Goal: Information Seeking & Learning: Learn about a topic

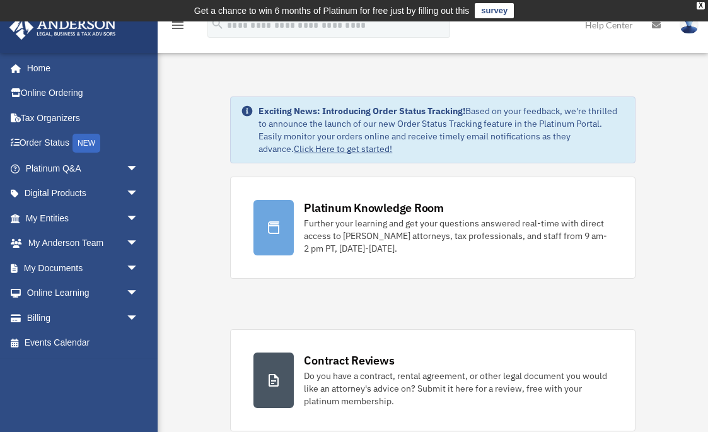
click at [686, 28] on img at bounding box center [688, 25] width 19 height 18
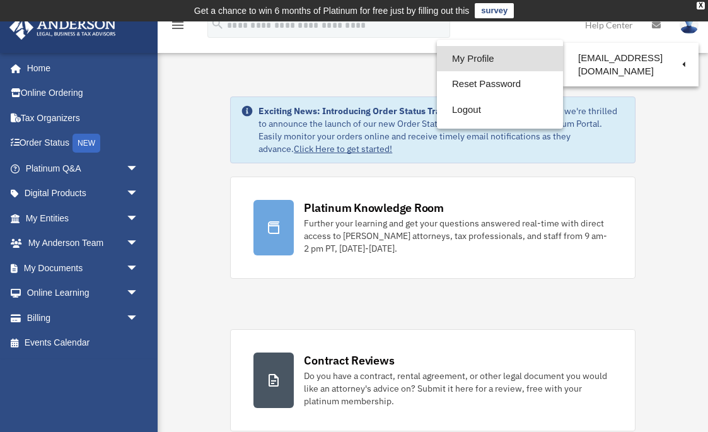
click at [510, 56] on link "My Profile" at bounding box center [500, 59] width 126 height 26
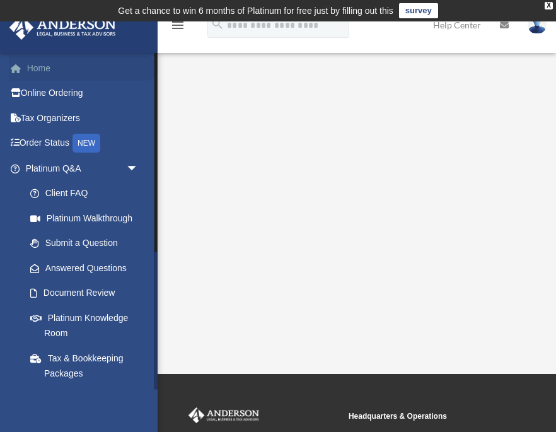
click at [41, 69] on link "Home" at bounding box center [83, 67] width 149 height 25
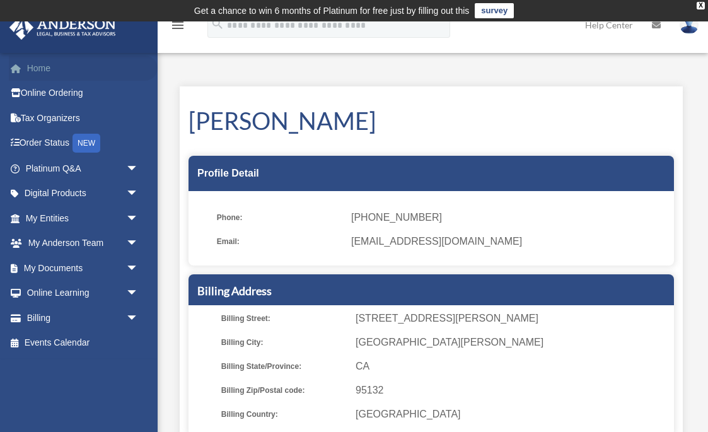
click at [45, 66] on link "Home" at bounding box center [83, 67] width 149 height 25
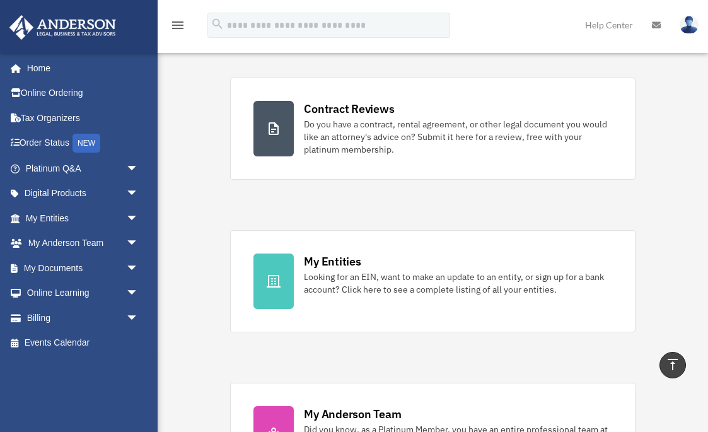
scroll to position [259, 0]
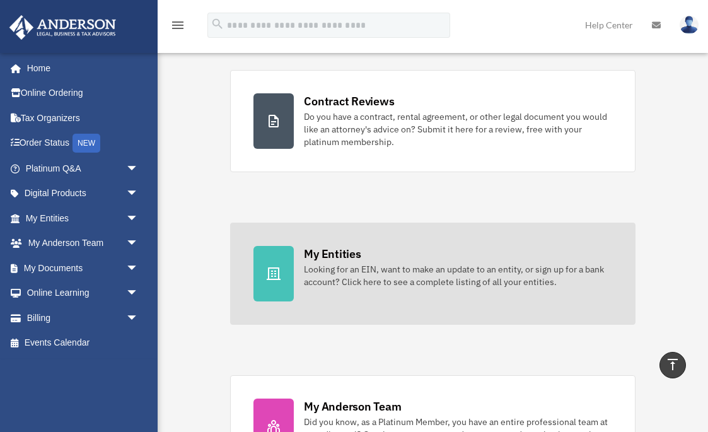
click at [428, 273] on div "Looking for an EIN, want to make an update to an entity, or sign up for a bank …" at bounding box center [458, 275] width 308 height 25
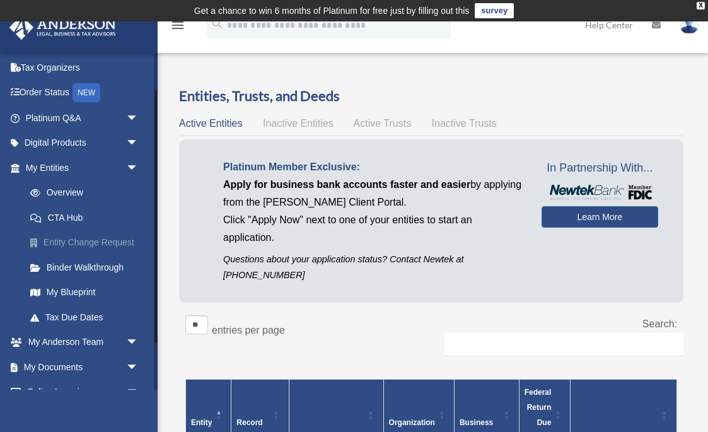
scroll to position [55, 0]
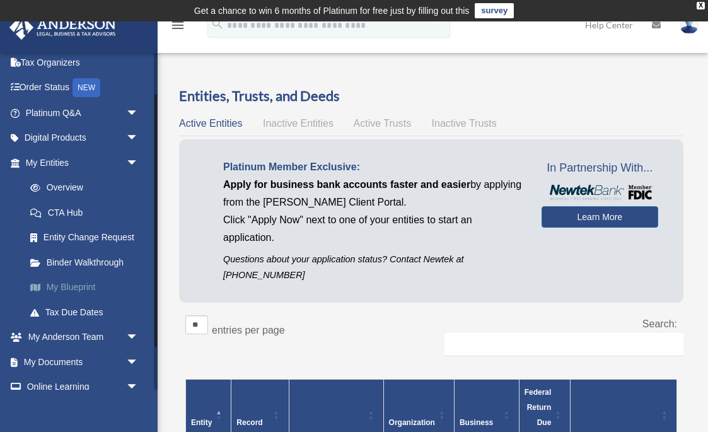
click at [77, 282] on link "My Blueprint" at bounding box center [88, 287] width 140 height 25
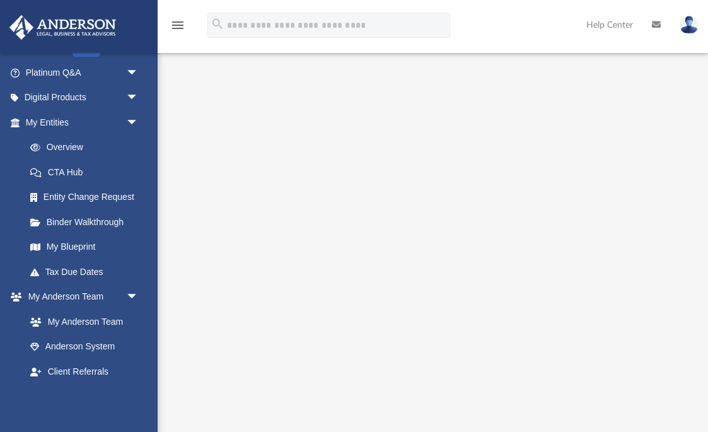
scroll to position [180, 0]
click at [119, 219] on link "Binder Walkthrough" at bounding box center [88, 221] width 140 height 25
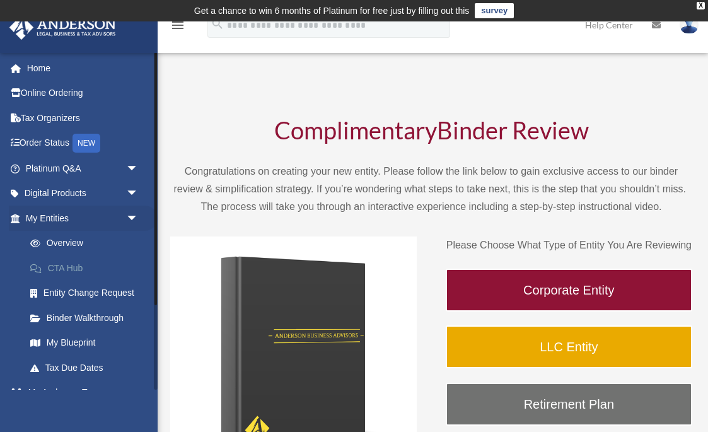
click at [83, 264] on link "CTA Hub" at bounding box center [88, 267] width 140 height 25
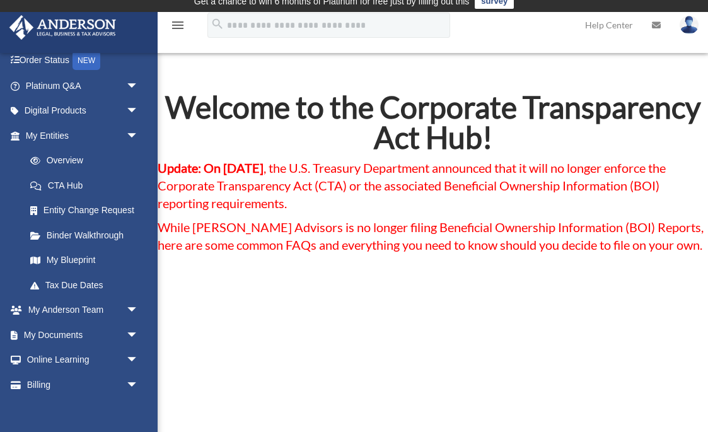
scroll to position [15, 0]
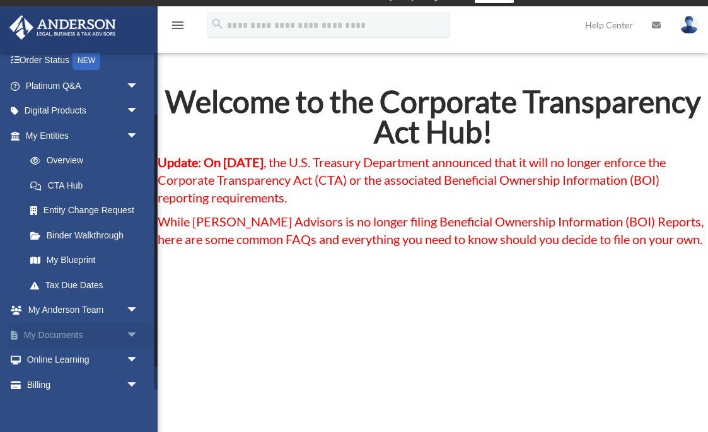
click at [131, 328] on span "arrow_drop_down" at bounding box center [138, 335] width 25 height 26
click at [58, 354] on link "Box" at bounding box center [88, 359] width 140 height 25
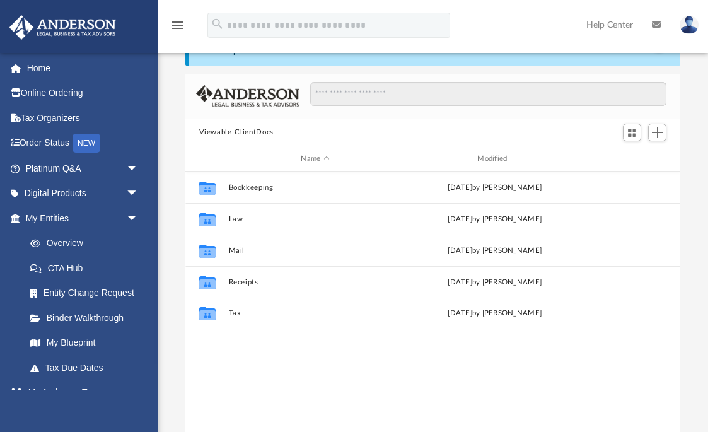
scroll to position [74, 0]
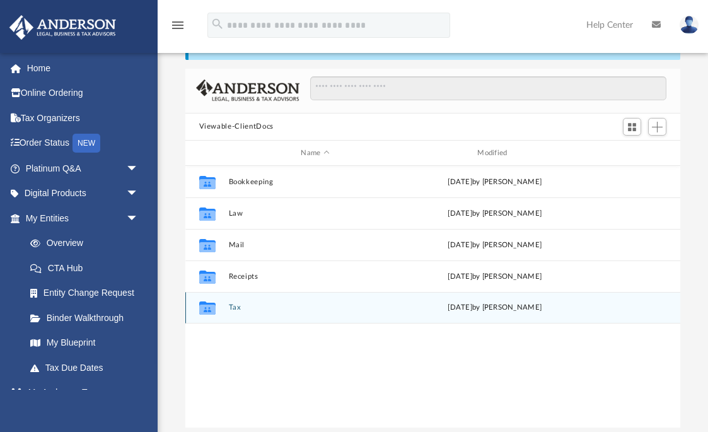
click at [230, 308] on button "Tax" at bounding box center [315, 308] width 174 height 8
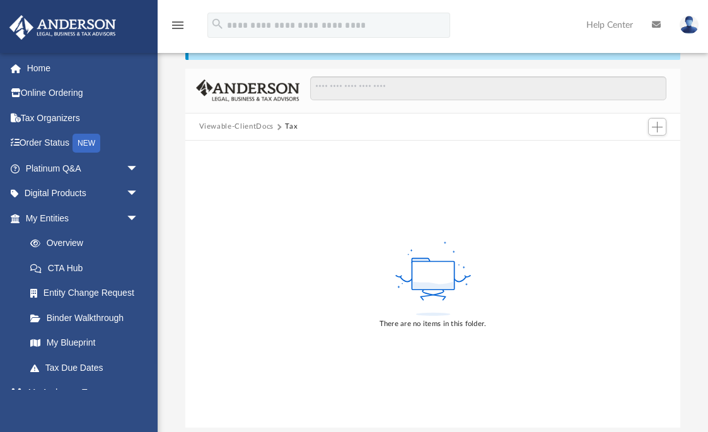
click at [250, 128] on button "Viewable-ClientDocs" at bounding box center [236, 126] width 74 height 11
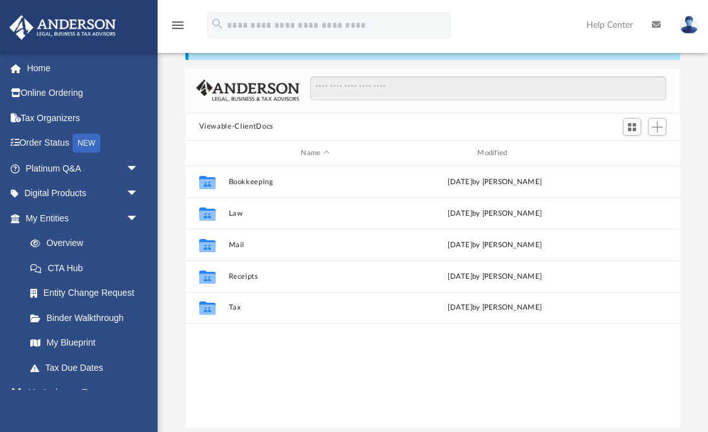
scroll to position [287, 495]
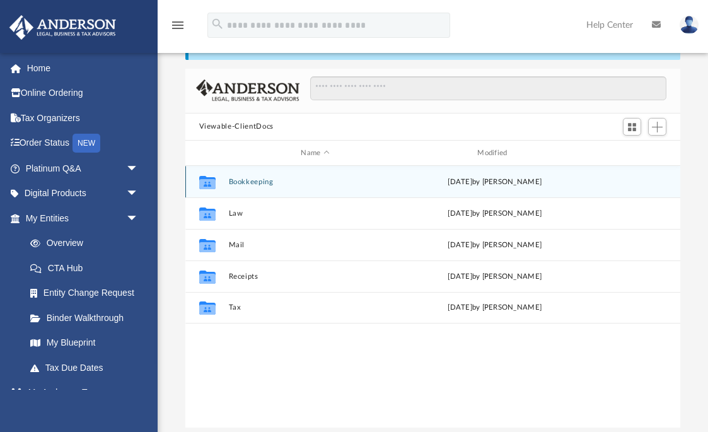
click at [261, 187] on div "Collaborated Folder Bookkeeping [DATE] by [PERSON_NAME]" at bounding box center [432, 182] width 495 height 32
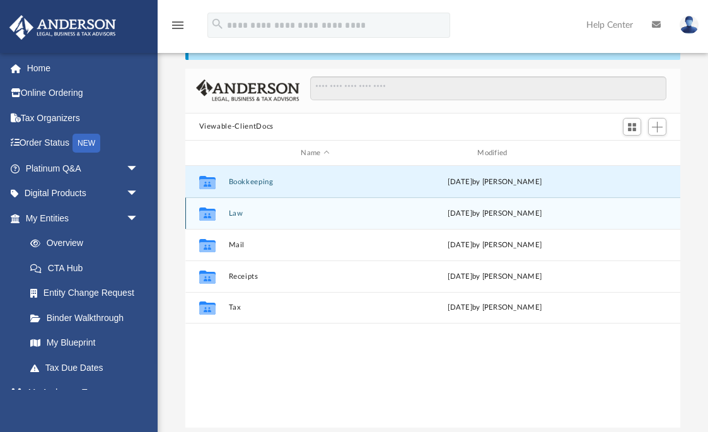
click at [239, 212] on button "Law" at bounding box center [315, 213] width 174 height 8
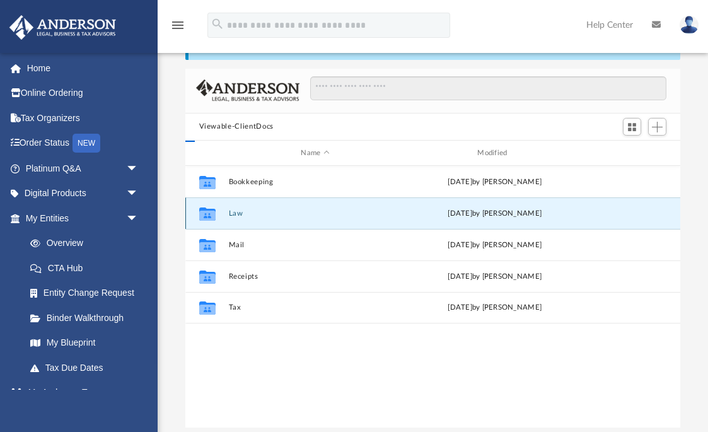
click at [239, 212] on button "Law" at bounding box center [315, 213] width 174 height 8
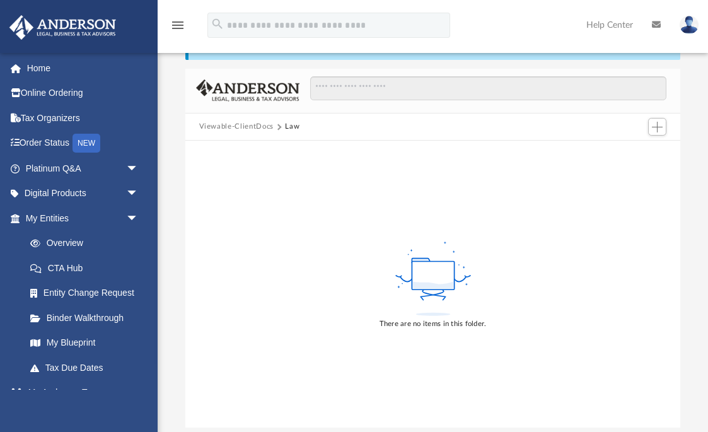
click at [248, 130] on button "Viewable-ClientDocs" at bounding box center [236, 126] width 74 height 11
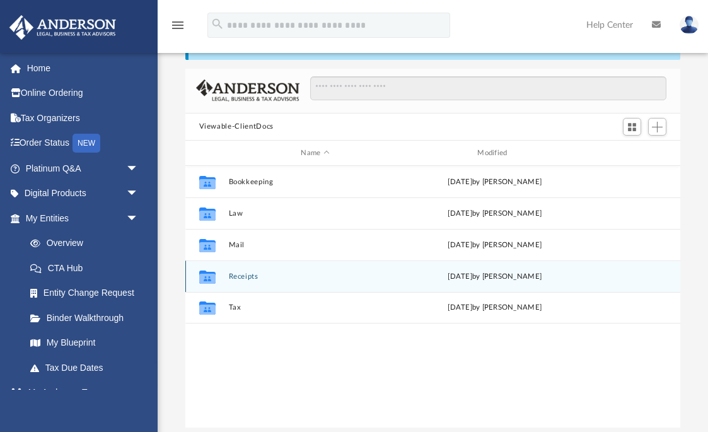
click at [231, 276] on button "Receipts" at bounding box center [315, 276] width 174 height 8
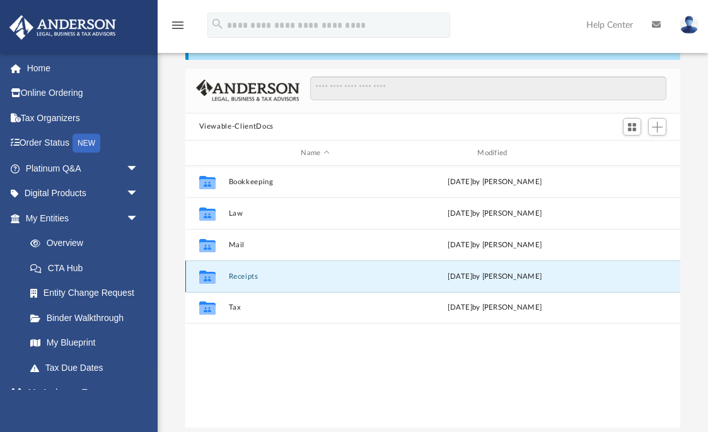
click at [231, 276] on button "Receipts" at bounding box center [315, 276] width 174 height 8
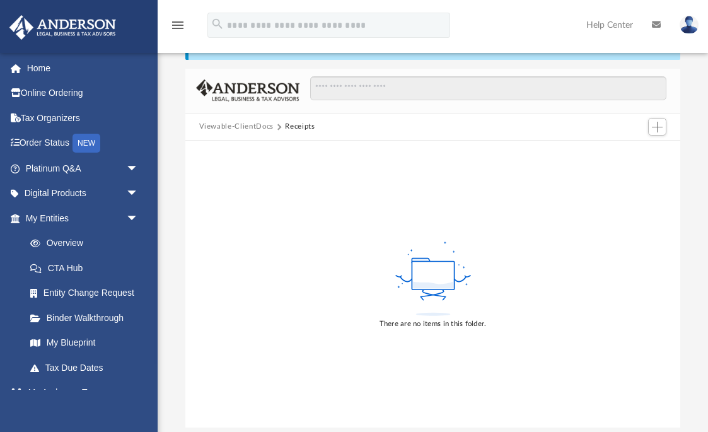
click at [249, 124] on button "Viewable-ClientDocs" at bounding box center [236, 126] width 74 height 11
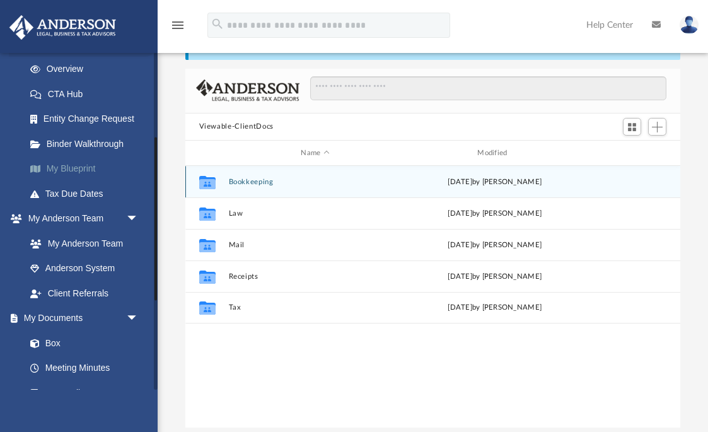
scroll to position [175, 0]
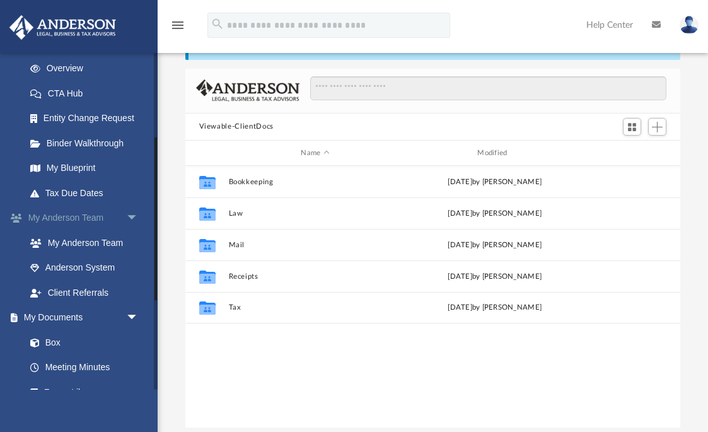
click at [133, 214] on span "arrow_drop_down" at bounding box center [138, 218] width 25 height 26
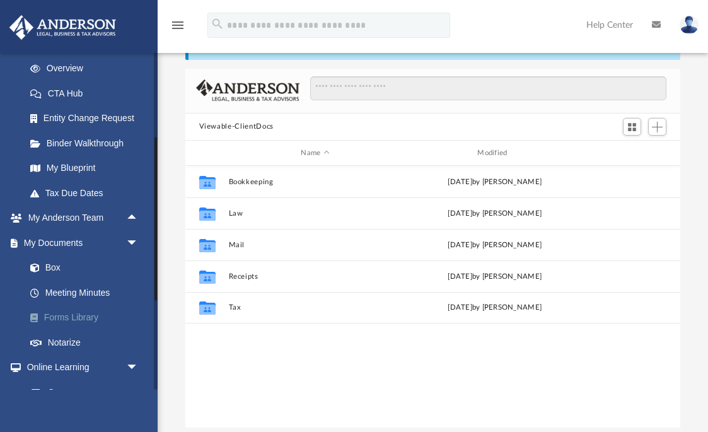
click at [92, 312] on link "Forms Library" at bounding box center [88, 317] width 140 height 25
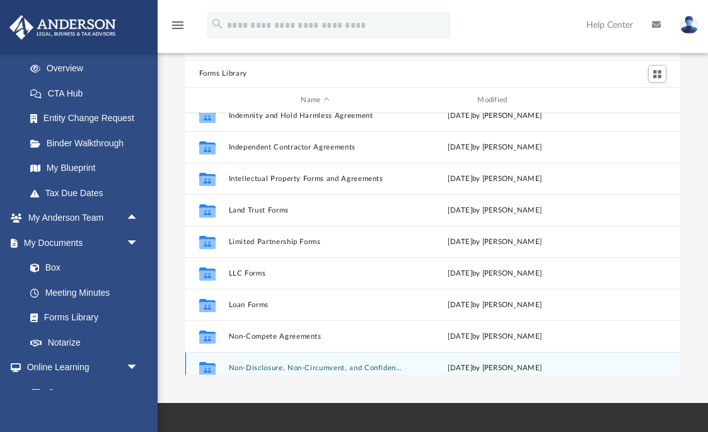
scroll to position [443, 0]
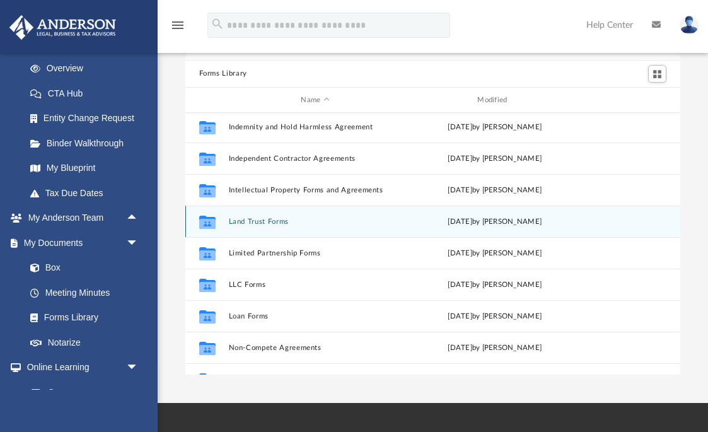
click at [265, 228] on div "Collaborated Folder Land Trust Forms Wed Jun 26 2024 by Mary Acree" at bounding box center [432, 221] width 495 height 32
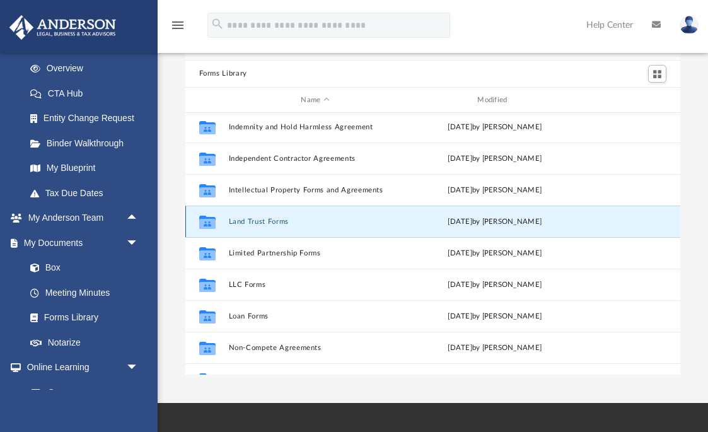
click at [258, 221] on button "Land Trust Forms" at bounding box center [315, 221] width 174 height 8
click at [212, 224] on icon "grid" at bounding box center [206, 224] width 16 height 10
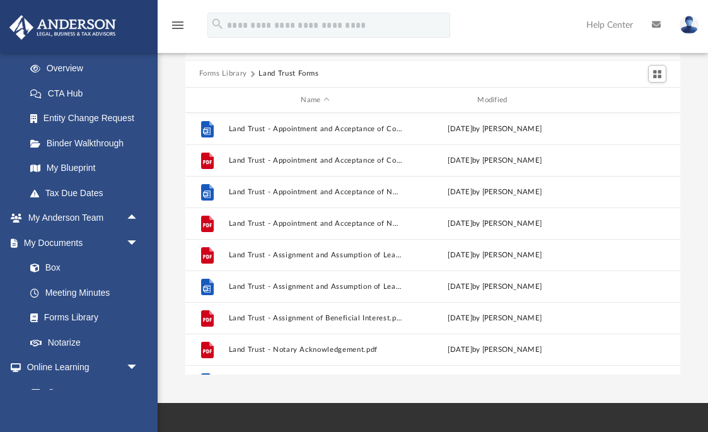
scroll to position [0, 0]
click at [228, 74] on button "Forms Library" at bounding box center [223, 73] width 48 height 11
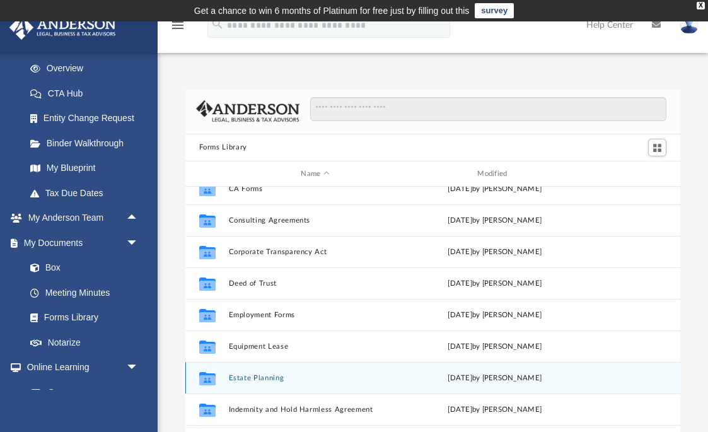
scroll to position [232, 0]
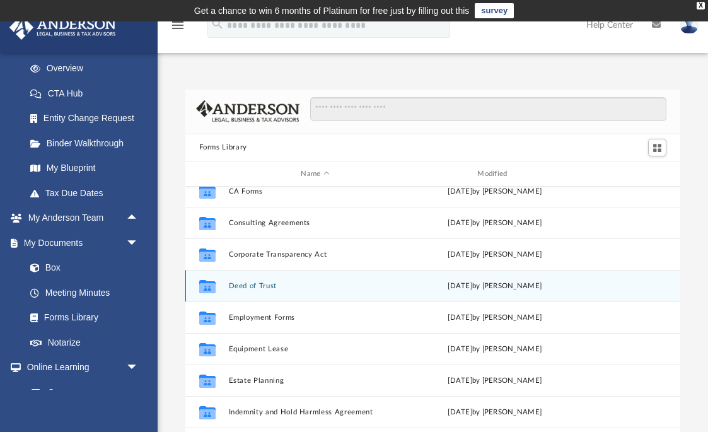
click at [255, 290] on div "Collaborated Folder Deed of Trust Wed Oct 5 2022 by Mary Acree" at bounding box center [432, 286] width 495 height 32
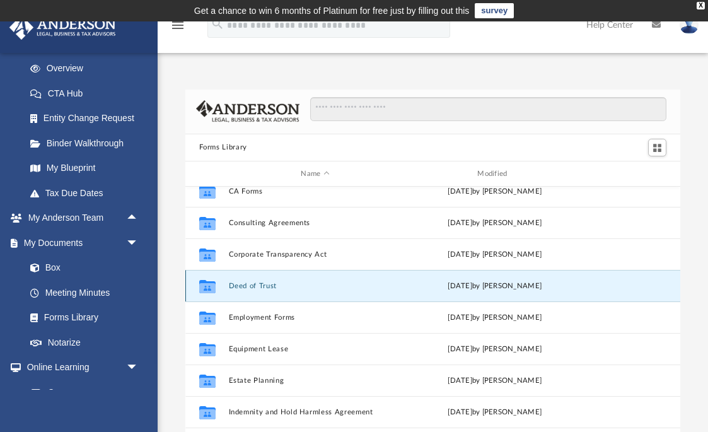
click at [248, 284] on button "Deed of Trust" at bounding box center [315, 286] width 174 height 8
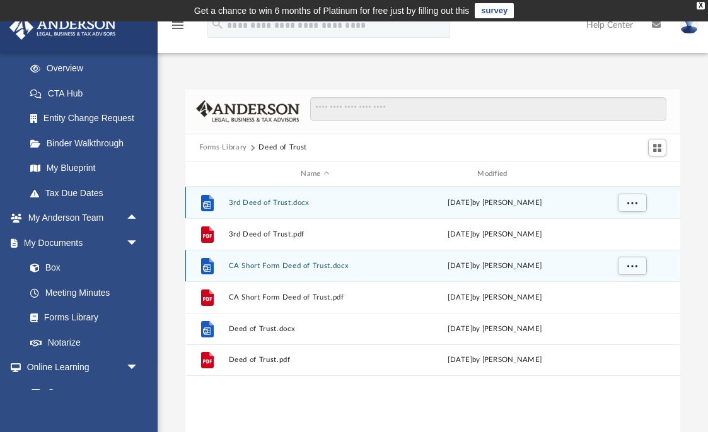
scroll to position [0, 0]
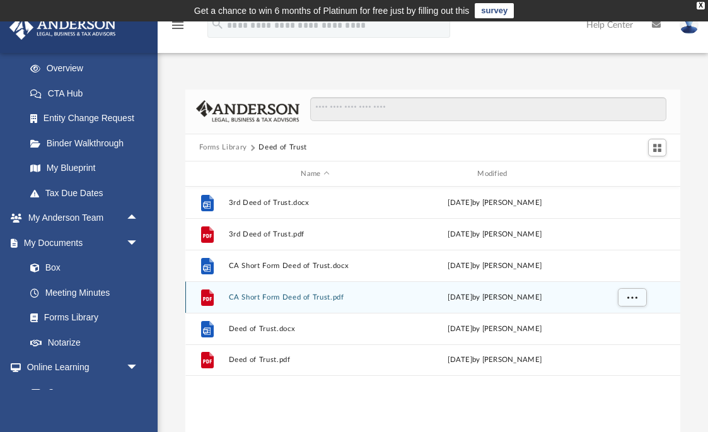
click at [256, 293] on button "CA Short Form Deed of Trust.pdf" at bounding box center [315, 297] width 174 height 8
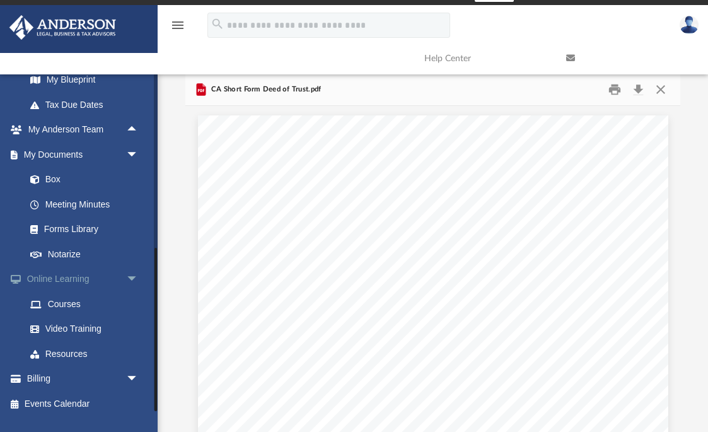
scroll to position [26, 0]
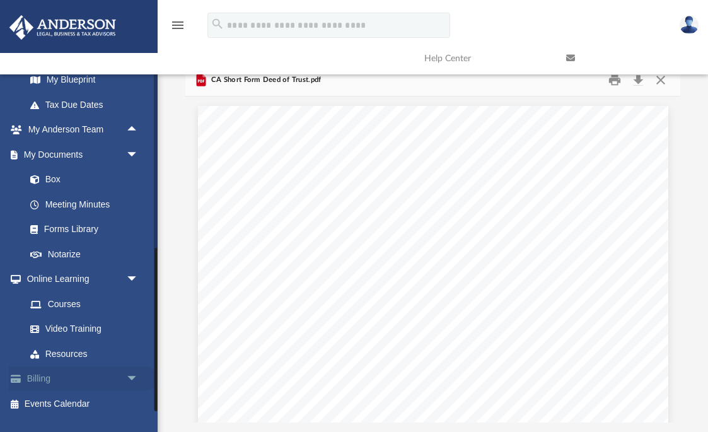
click at [129, 369] on span "arrow_drop_down" at bounding box center [138, 379] width 25 height 26
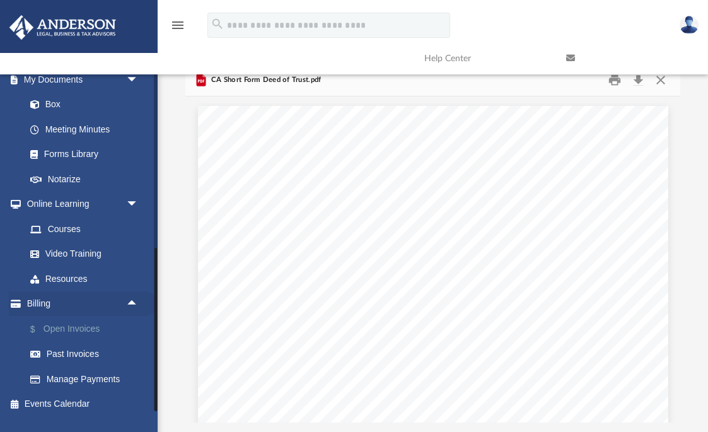
scroll to position [359, 0]
click at [98, 322] on link "$ Open Invoices" at bounding box center [88, 329] width 140 height 26
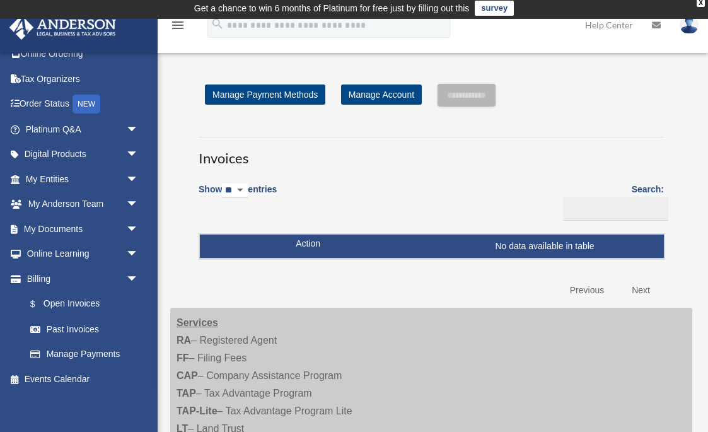
scroll to position [8, 0]
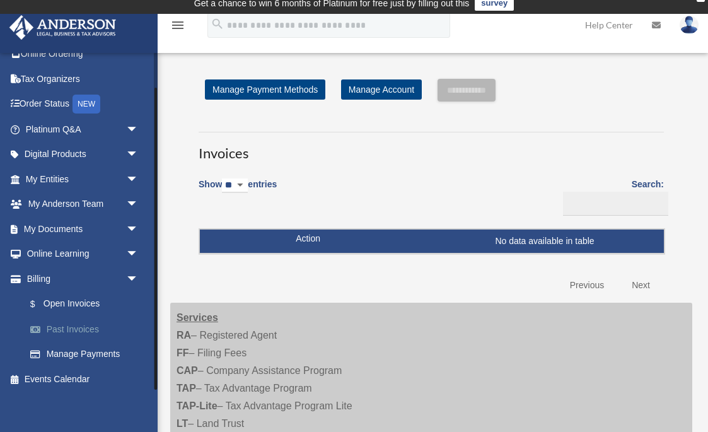
click at [66, 321] on link "Past Invoices" at bounding box center [88, 328] width 140 height 25
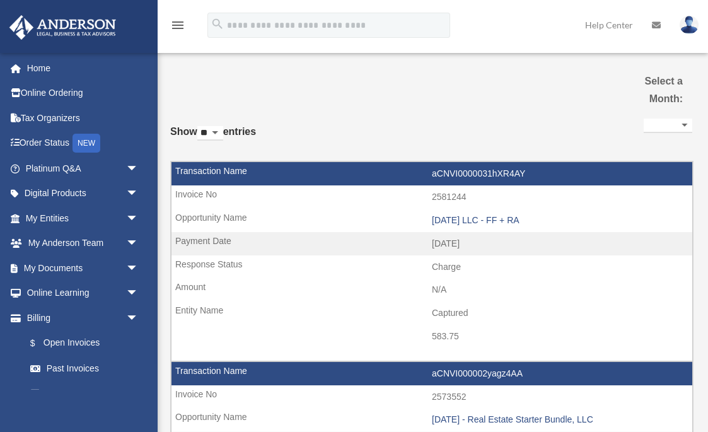
select select
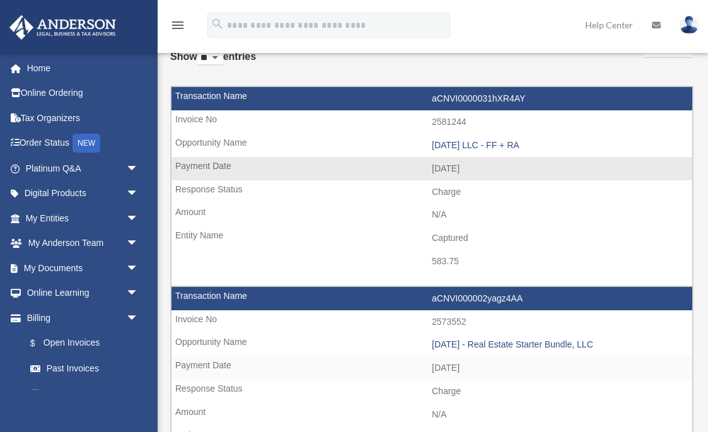
scroll to position [96, 0]
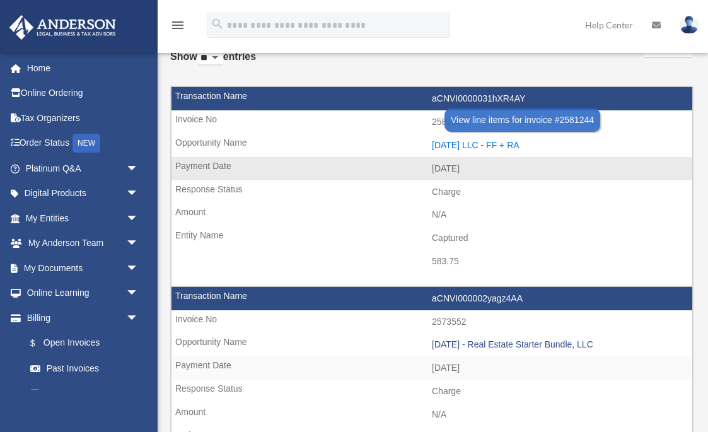
click at [471, 144] on div "2025.09.08 LLC - FF + RA" at bounding box center [559, 145] width 254 height 11
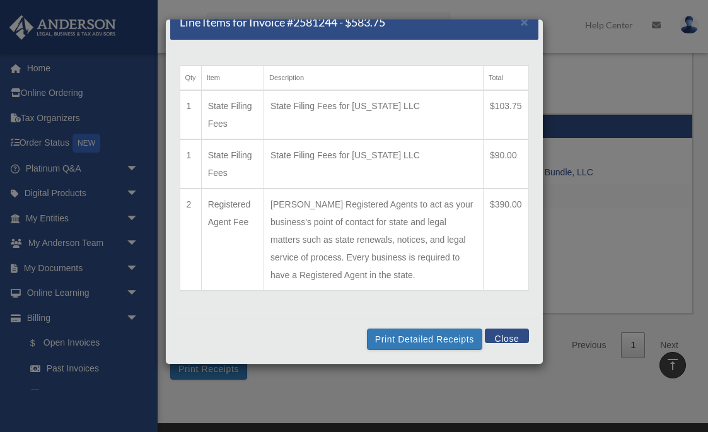
scroll to position [54, 0]
click at [512, 338] on button "Close" at bounding box center [506, 335] width 43 height 14
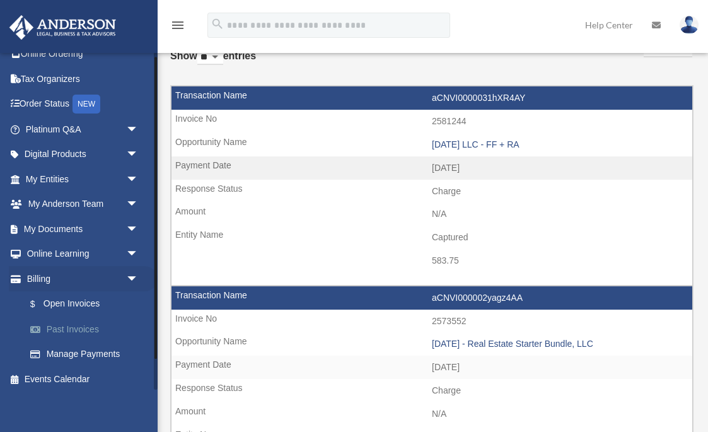
scroll to position [0, 0]
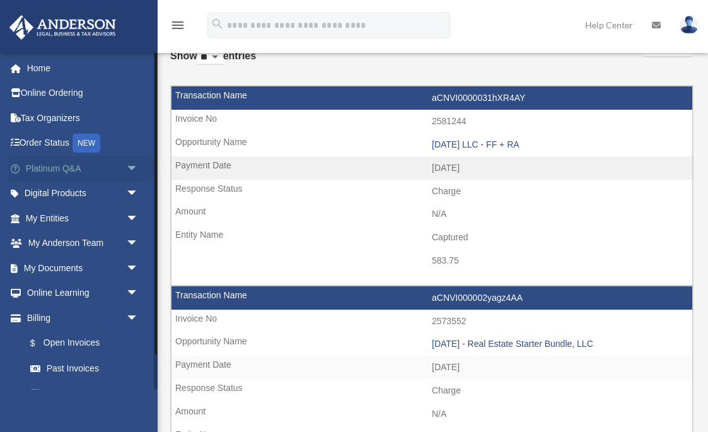
click at [89, 173] on link "Platinum Q&A arrow_drop_down" at bounding box center [83, 168] width 149 height 25
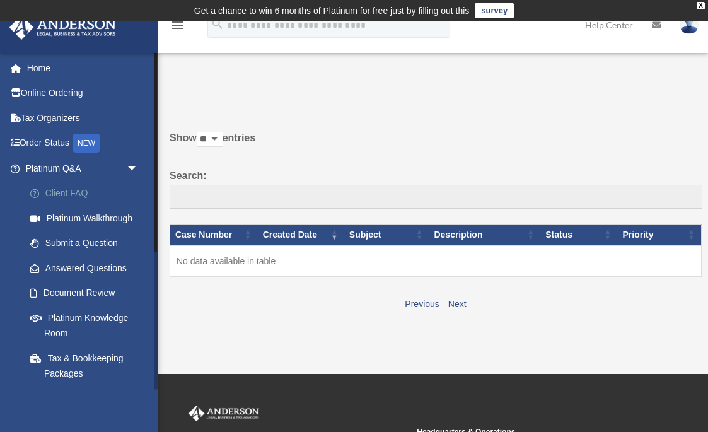
click at [73, 192] on link "Client FAQ" at bounding box center [88, 193] width 140 height 25
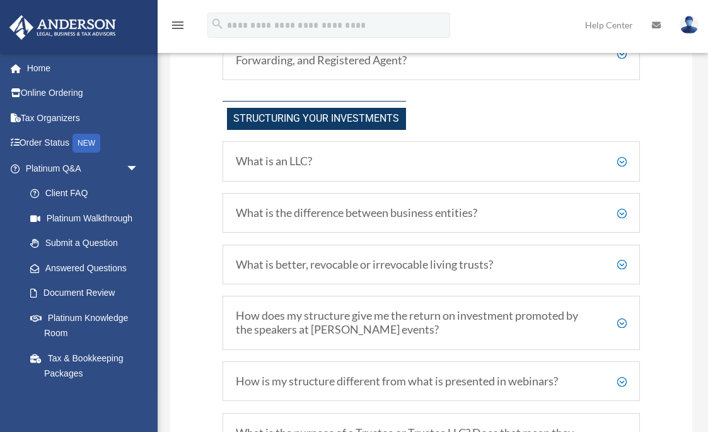
scroll to position [539, 0]
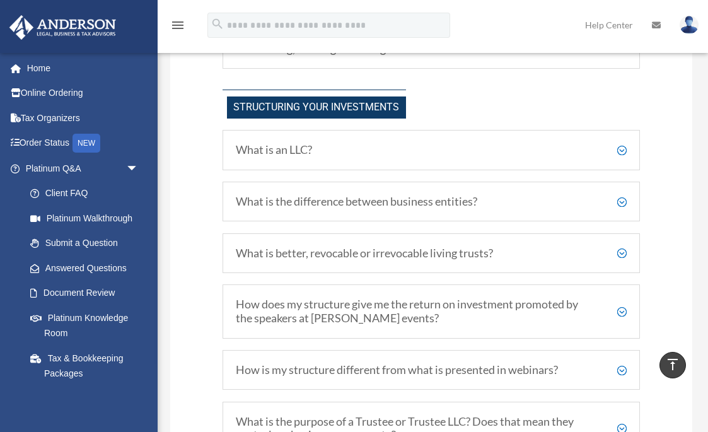
click at [622, 146] on h5 "What is an LLC?" at bounding box center [431, 150] width 391 height 14
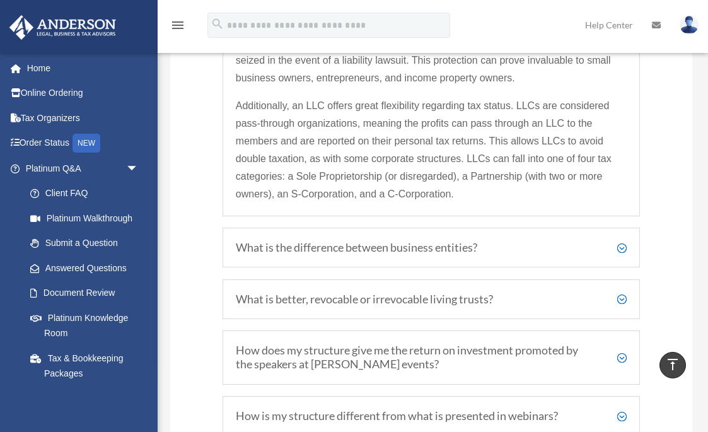
scroll to position [858, 0]
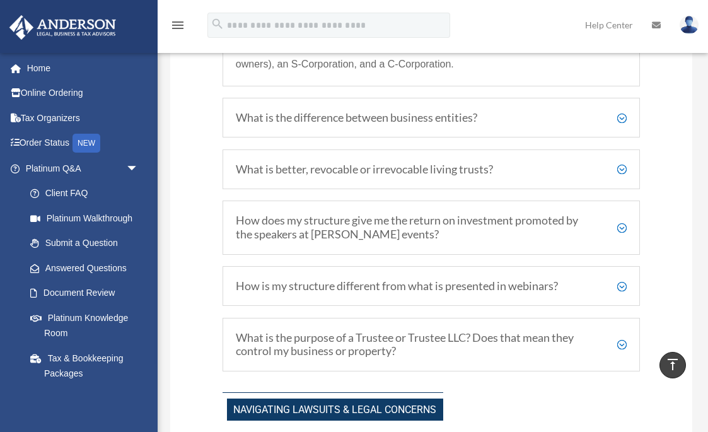
click at [624, 113] on h5 "What is the difference between business entities?" at bounding box center [431, 118] width 391 height 14
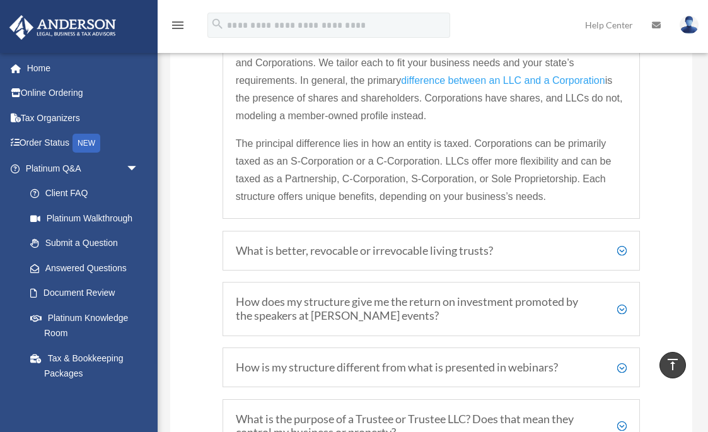
scroll to position [731, 0]
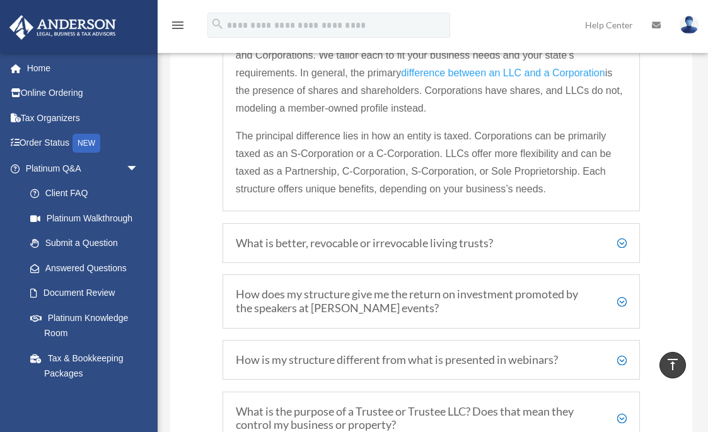
click at [619, 240] on h5 "What is better, revocable or irrevocable living trusts?" at bounding box center [431, 243] width 391 height 14
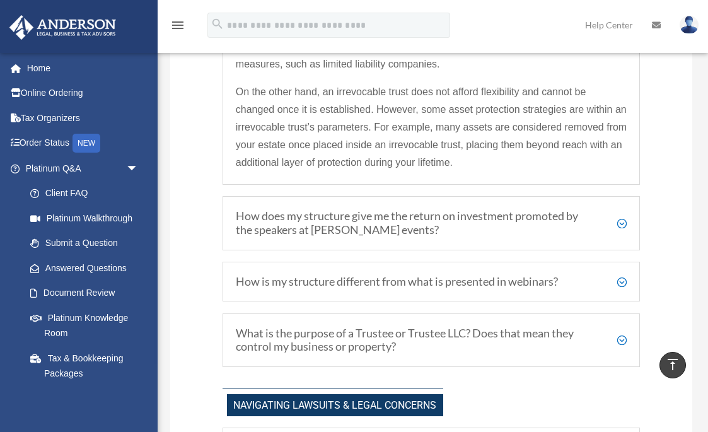
scroll to position [846, 0]
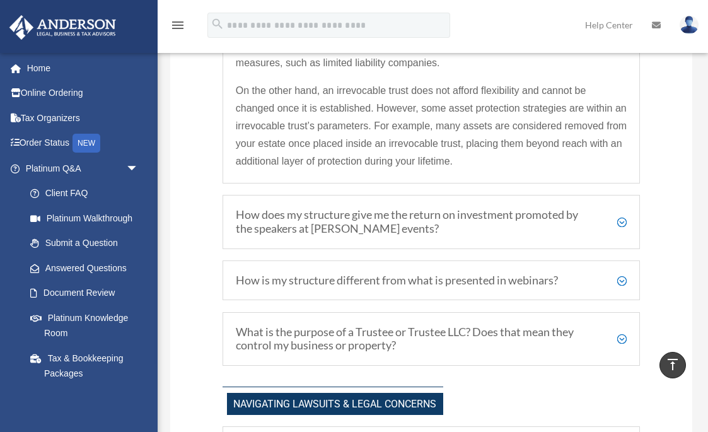
click at [620, 219] on h5 "How does my structure give me the return on investment promoted by the speakers…" at bounding box center [431, 221] width 391 height 27
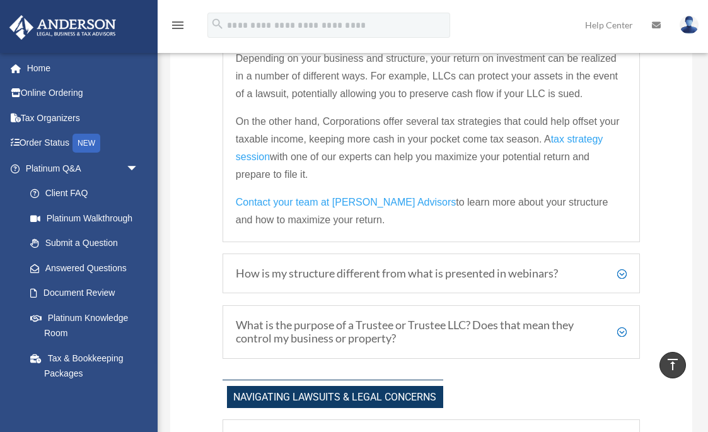
scroll to position [854, 0]
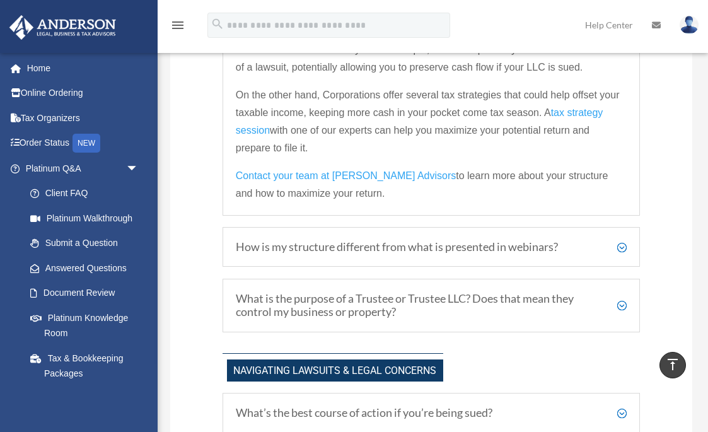
click at [623, 244] on h5 "How is my structure different from what is presented in webinars?" at bounding box center [431, 247] width 391 height 14
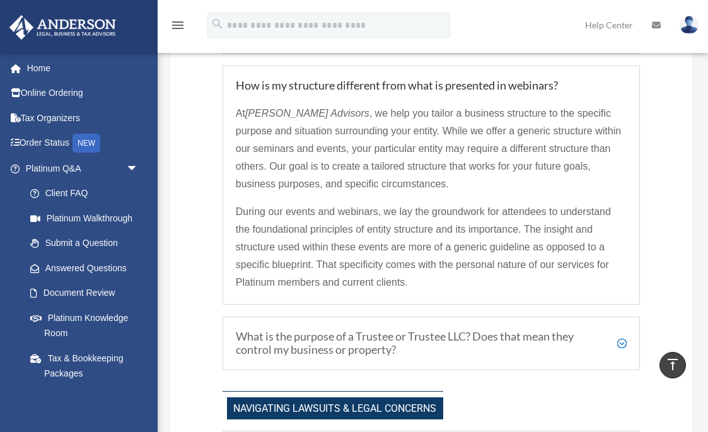
scroll to position [820, 0]
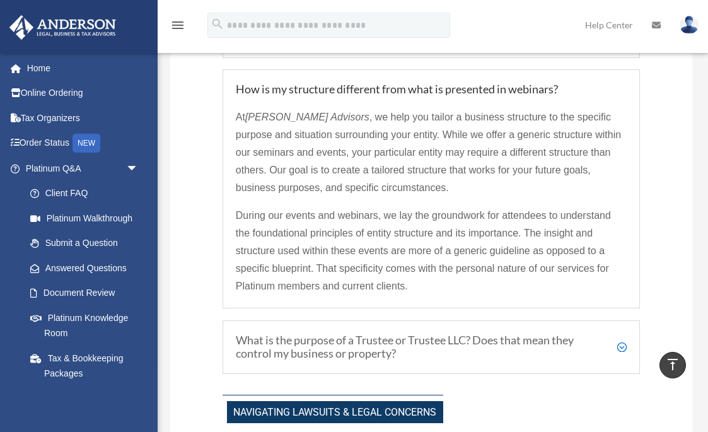
click at [624, 342] on h5 "What is the purpose of a Trustee or Trustee LLC? Does that mean they control my…" at bounding box center [431, 346] width 391 height 27
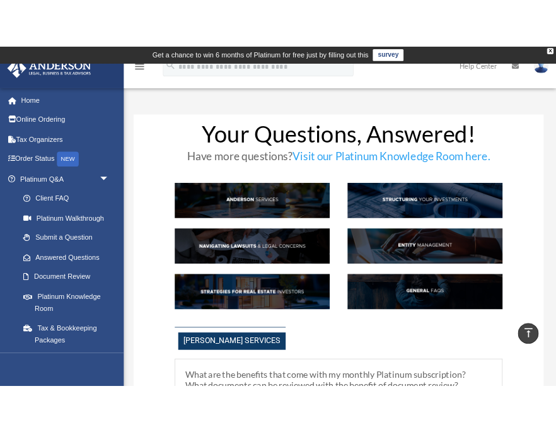
scroll to position [0, 0]
